Goal: Download file/media

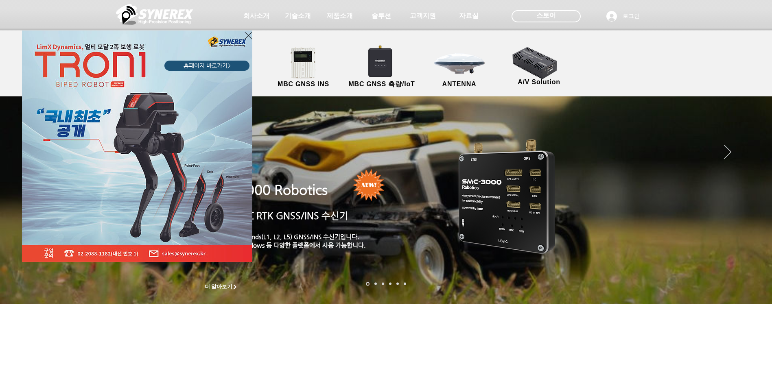
click at [335, 17] on div "LimX Dinamics" at bounding box center [386, 194] width 772 height 388
click at [249, 37] on icon "사이트로 돌아가기" at bounding box center [249, 36] width 8 height 10
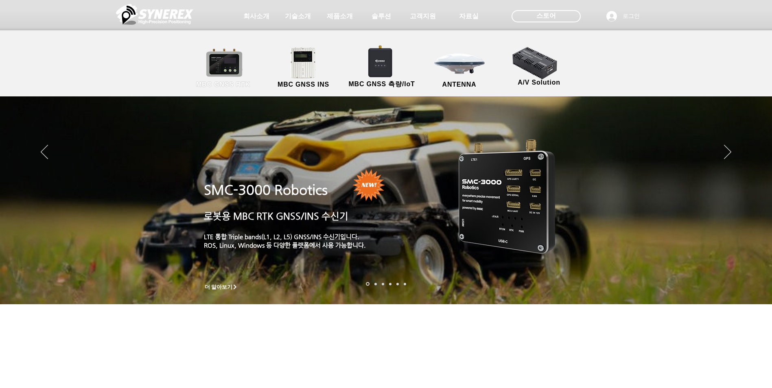
click at [207, 66] on link "MBC GNSS RTK" at bounding box center [223, 68] width 73 height 43
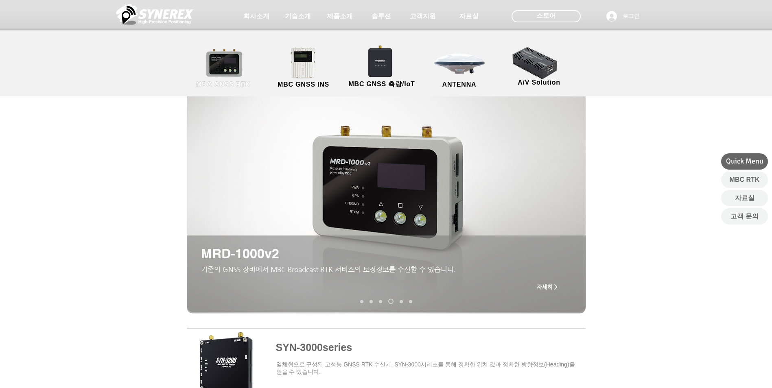
click at [222, 68] on link "MBC GNSS RTK" at bounding box center [223, 68] width 73 height 43
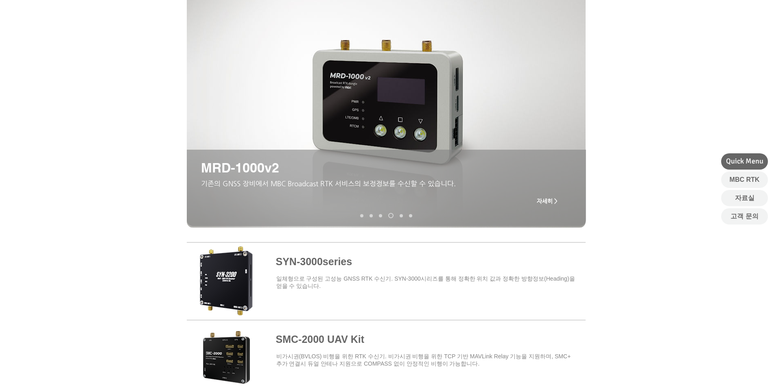
scroll to position [81, 0]
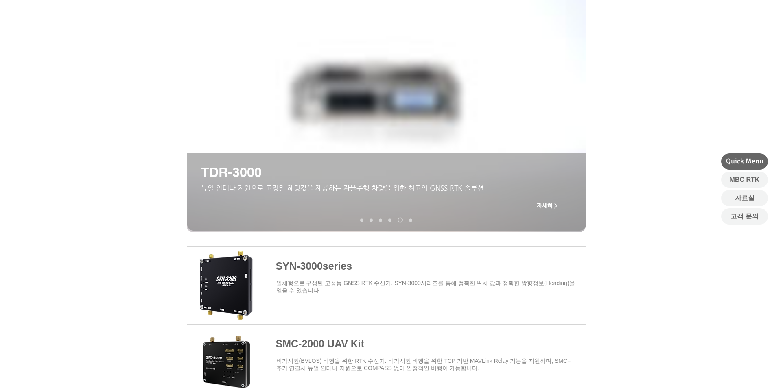
click at [315, 266] on span at bounding box center [386, 284] width 399 height 71
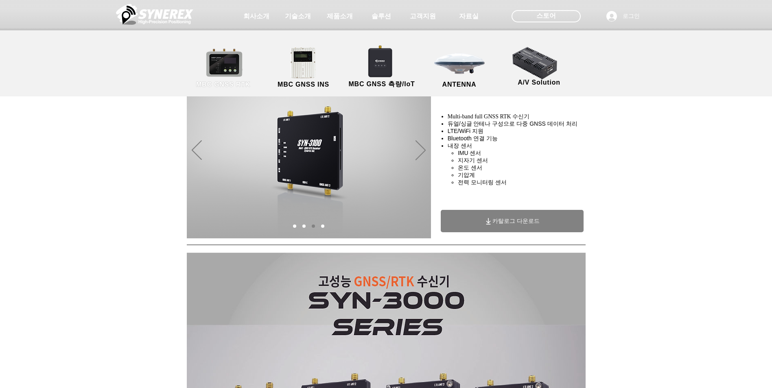
click at [235, 67] on link "MBC GNSS RTK" at bounding box center [223, 68] width 73 height 43
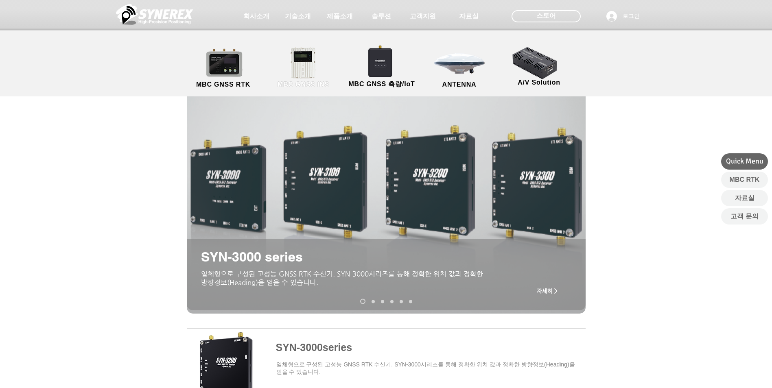
click at [307, 63] on link "MBC GNSS INS" at bounding box center [303, 68] width 73 height 43
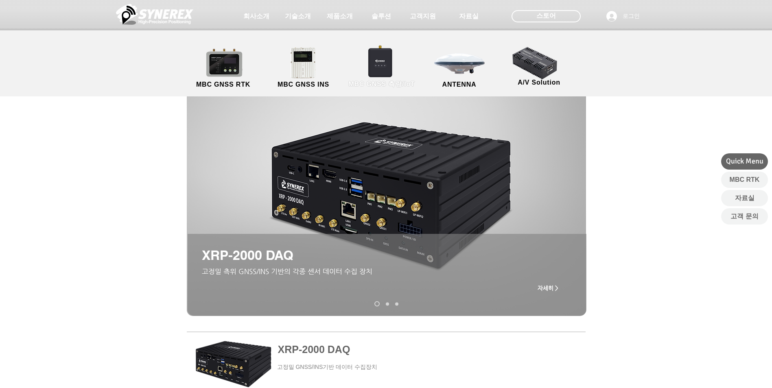
click at [381, 53] on link "MBC GNSS 측량/IoT" at bounding box center [381, 68] width 79 height 43
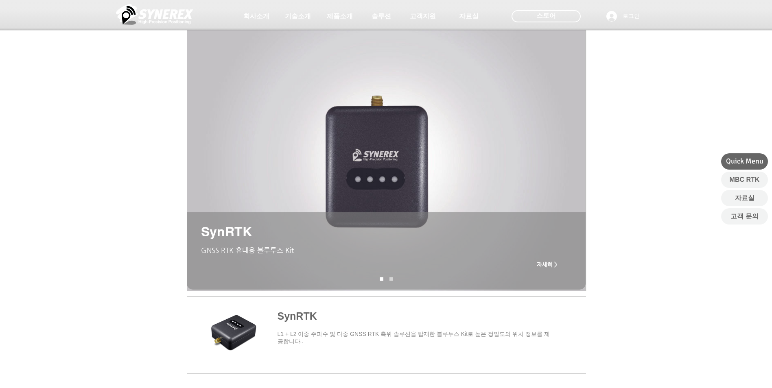
click at [593, 115] on div at bounding box center [386, 60] width 772 height 120
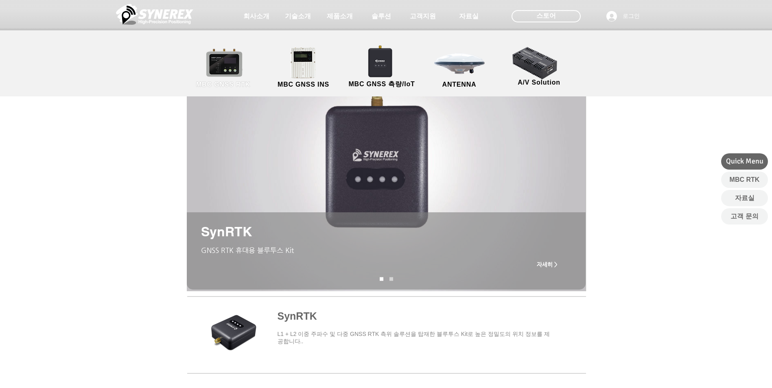
click at [241, 65] on link "MBC GNSS RTK" at bounding box center [223, 68] width 73 height 43
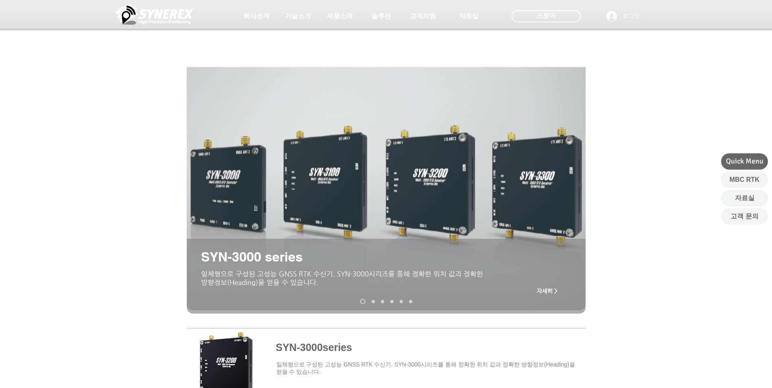
scroll to position [122, 0]
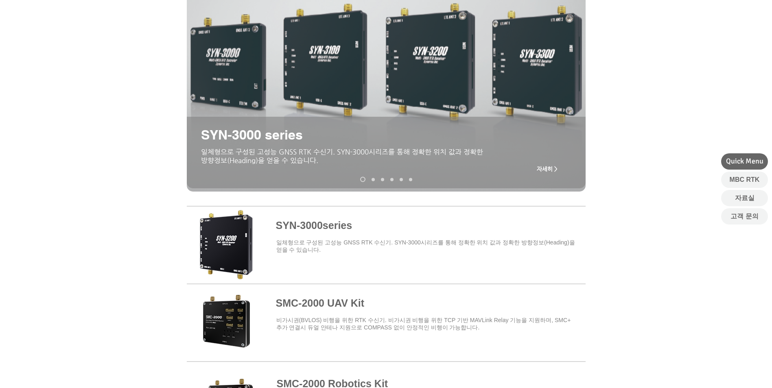
click at [221, 223] on span at bounding box center [386, 243] width 399 height 71
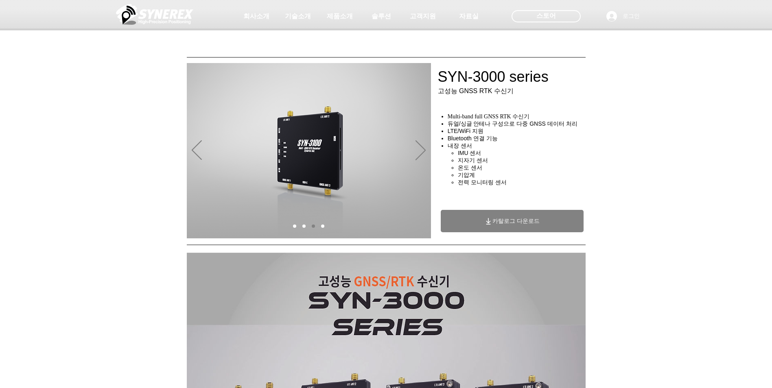
click at [493, 221] on span "카탈로그 다운로드" at bounding box center [515, 221] width 47 height 7
